Goal: Find specific page/section: Find specific page/section

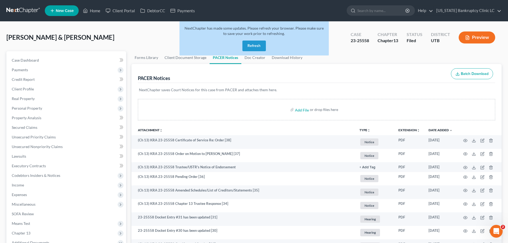
click at [253, 43] on button "Refresh" at bounding box center [253, 45] width 23 height 11
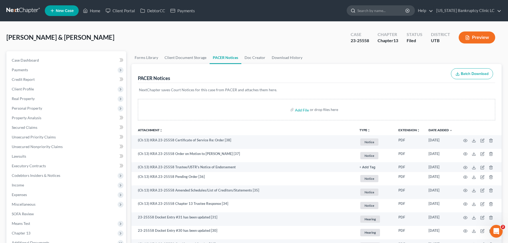
click at [383, 11] on input "search" at bounding box center [381, 11] width 49 height 10
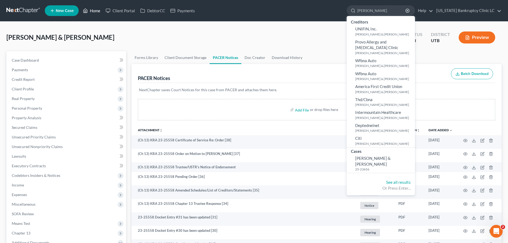
type input "[PERSON_NAME]"
click at [95, 9] on link "Home" at bounding box center [91, 11] width 23 height 10
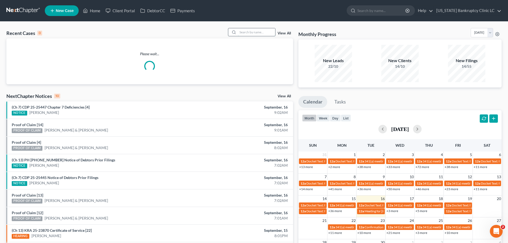
click at [257, 32] on input "search" at bounding box center [256, 32] width 37 height 8
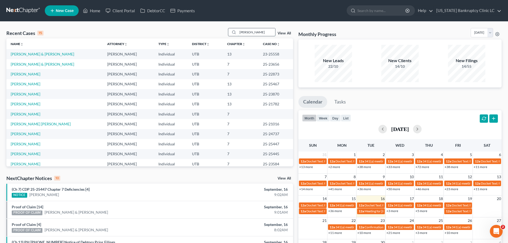
type input "[PERSON_NAME]"
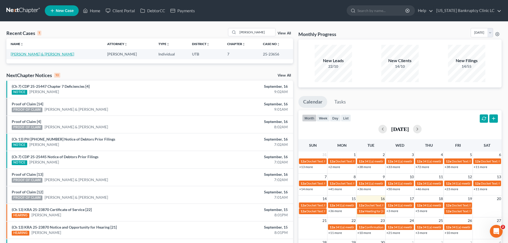
click at [31, 55] on link "[PERSON_NAME] & [PERSON_NAME]" at bounding box center [42, 54] width 63 height 5
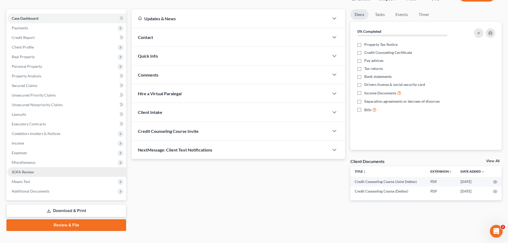
scroll to position [50, 0]
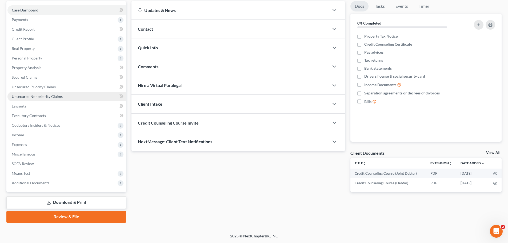
click at [92, 100] on link "Unsecured Nonpriority Claims" at bounding box center [66, 97] width 119 height 10
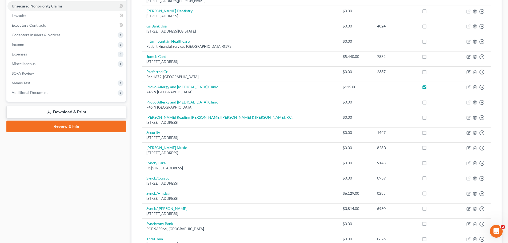
scroll to position [133, 0]
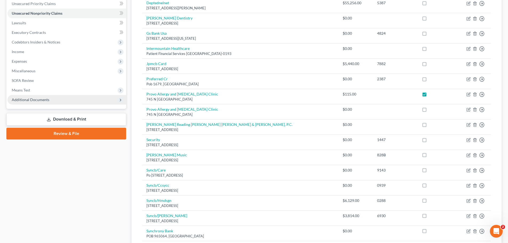
click at [31, 98] on span "Additional Documents" at bounding box center [31, 99] width 38 height 5
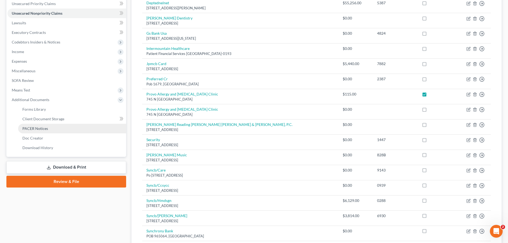
click at [33, 129] on span "PACER Notices" at bounding box center [35, 128] width 26 height 5
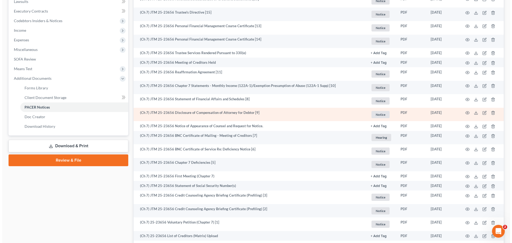
scroll to position [167, 0]
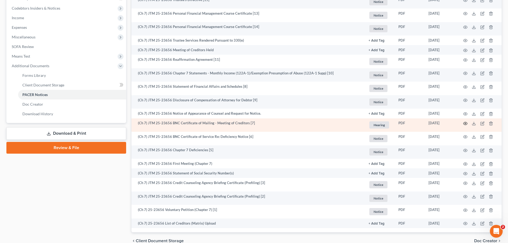
click at [465, 122] on icon "button" at bounding box center [465, 123] width 4 height 3
